Goal: Transaction & Acquisition: Purchase product/service

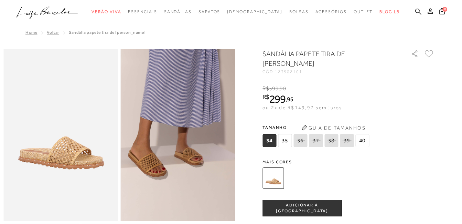
click at [417, 11] on icon at bounding box center [419, 11] width 6 height 7
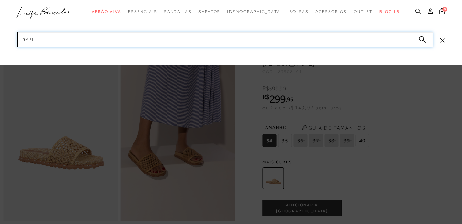
type input "rafia"
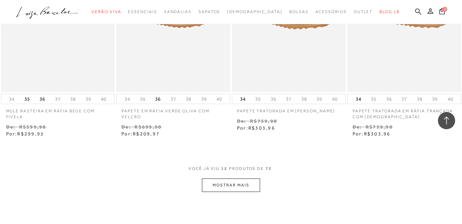
scroll to position [675, 0]
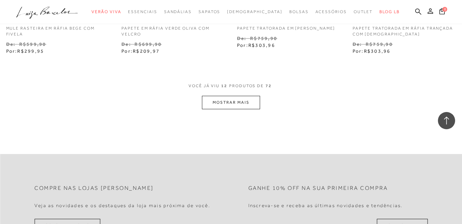
click at [243, 98] on button "MOSTRAR MAIS" at bounding box center [231, 102] width 58 height 13
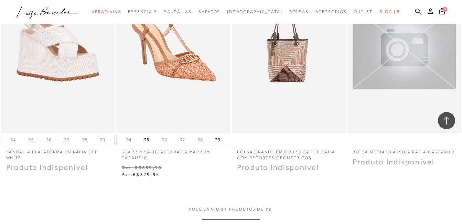
scroll to position [1239, 0]
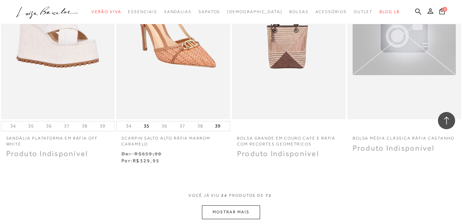
click at [241, 209] on button "MOSTRAR MAIS" at bounding box center [231, 211] width 58 height 13
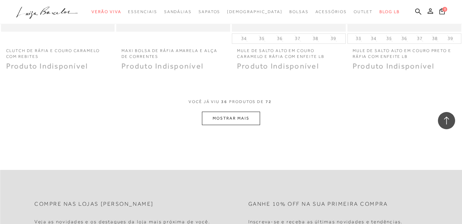
scroll to position [1997, 0]
